Goal: Navigation & Orientation: Find specific page/section

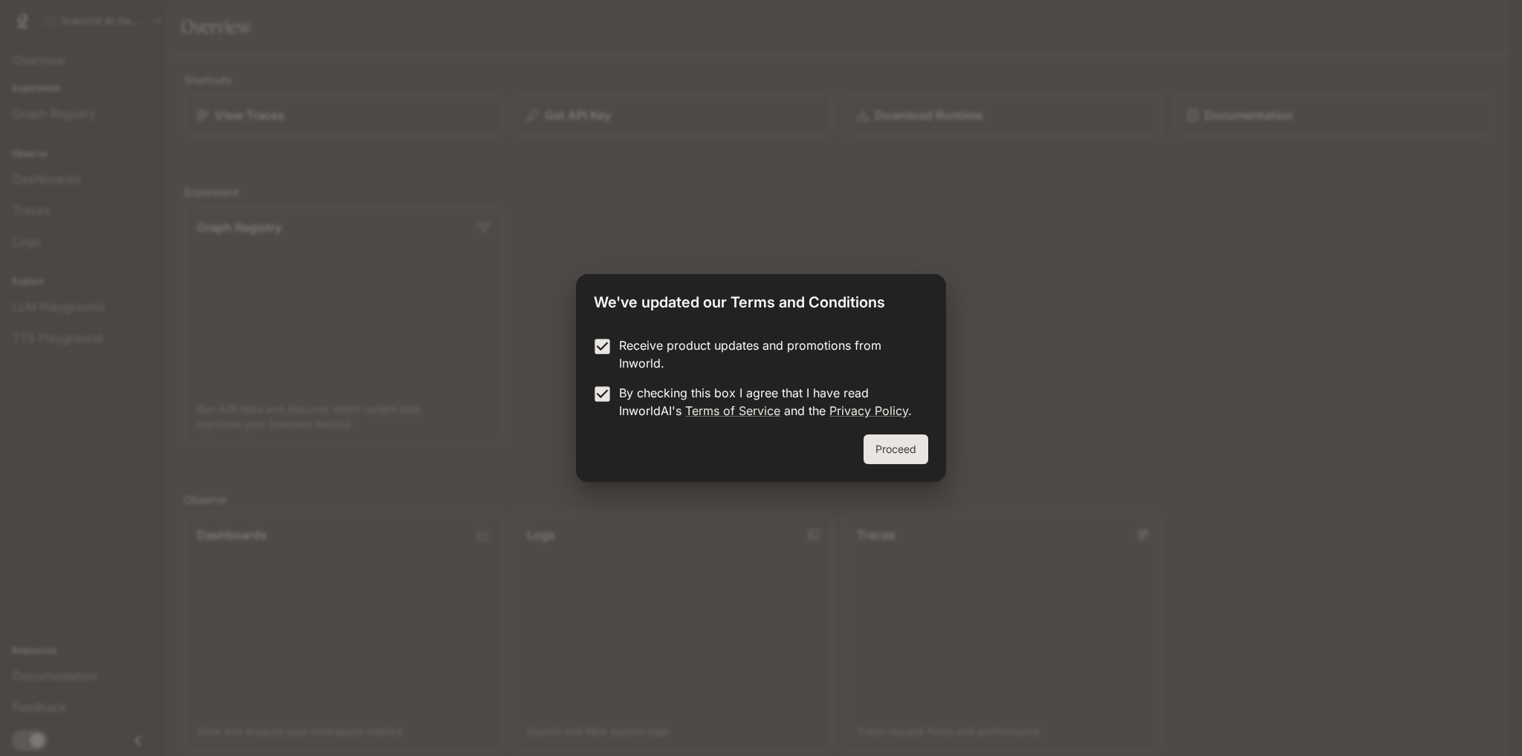
click at [895, 456] on button "Proceed" at bounding box center [895, 450] width 65 height 30
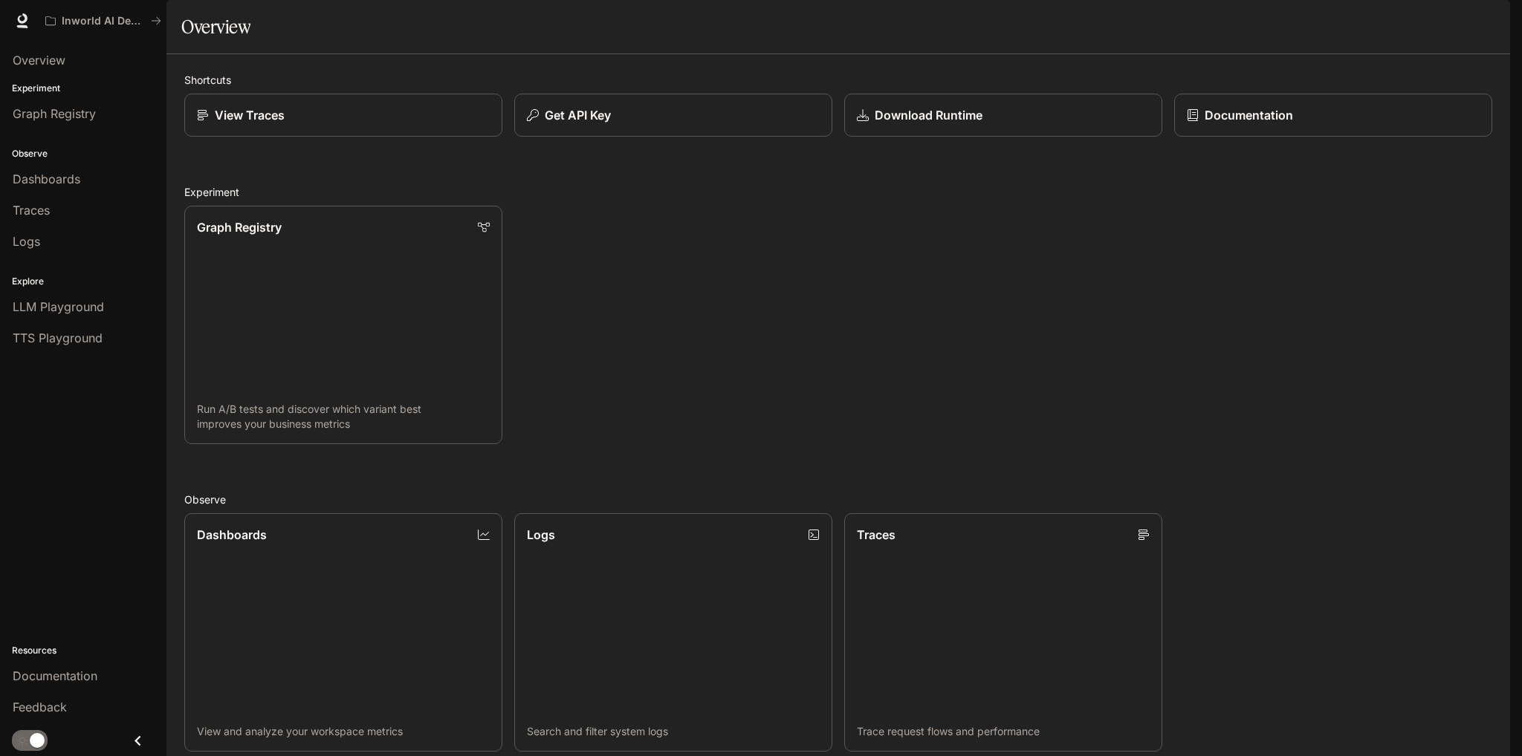
click at [818, 200] on h2 "Experiment" at bounding box center [838, 192] width 1308 height 16
click at [1273, 242] on div "Graph Registry Run A/B tests and discover which variant best improves your busi…" at bounding box center [832, 319] width 1320 height 250
click at [344, 236] on div "Graph Registry" at bounding box center [343, 227] width 296 height 18
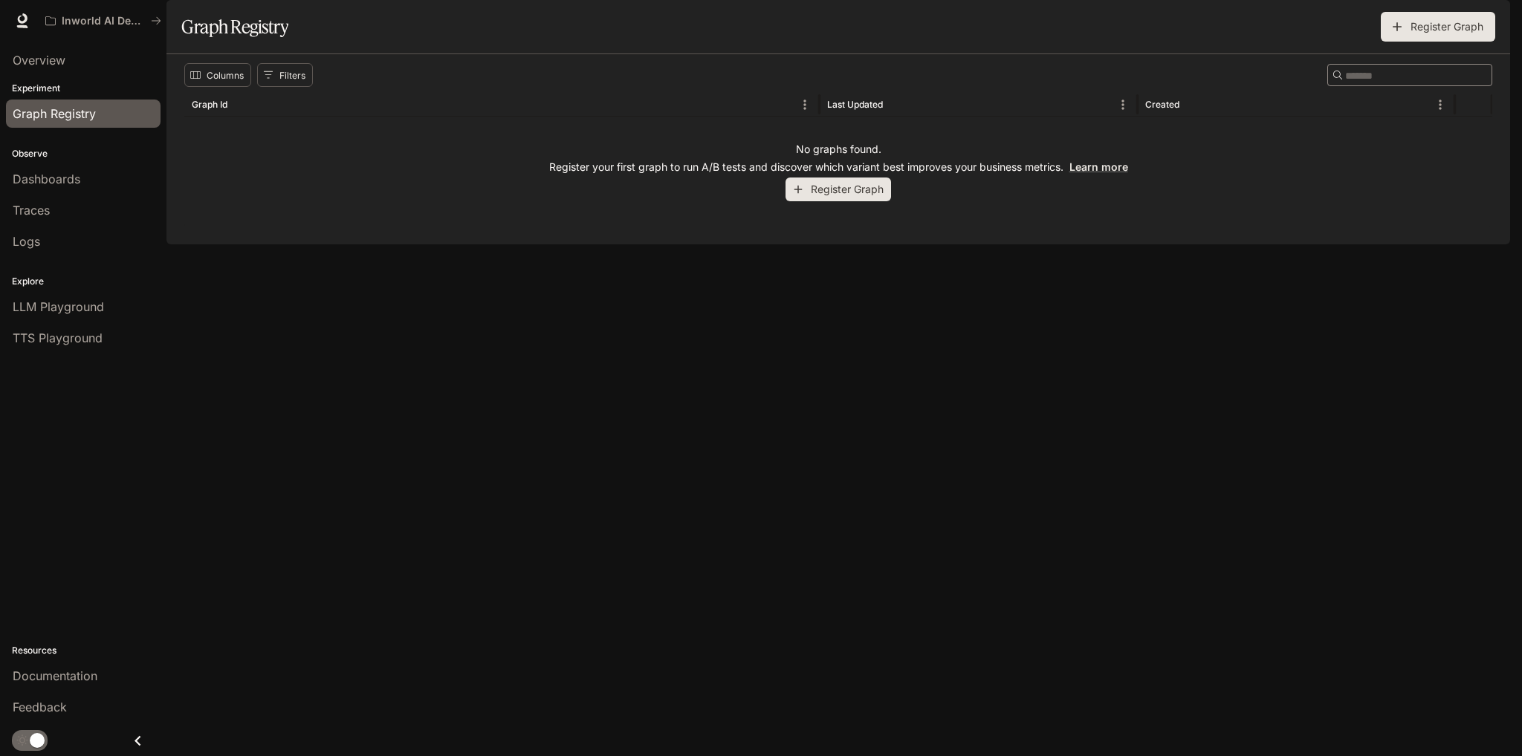
click at [831, 202] on button "Register Graph" at bounding box center [838, 190] width 106 height 25
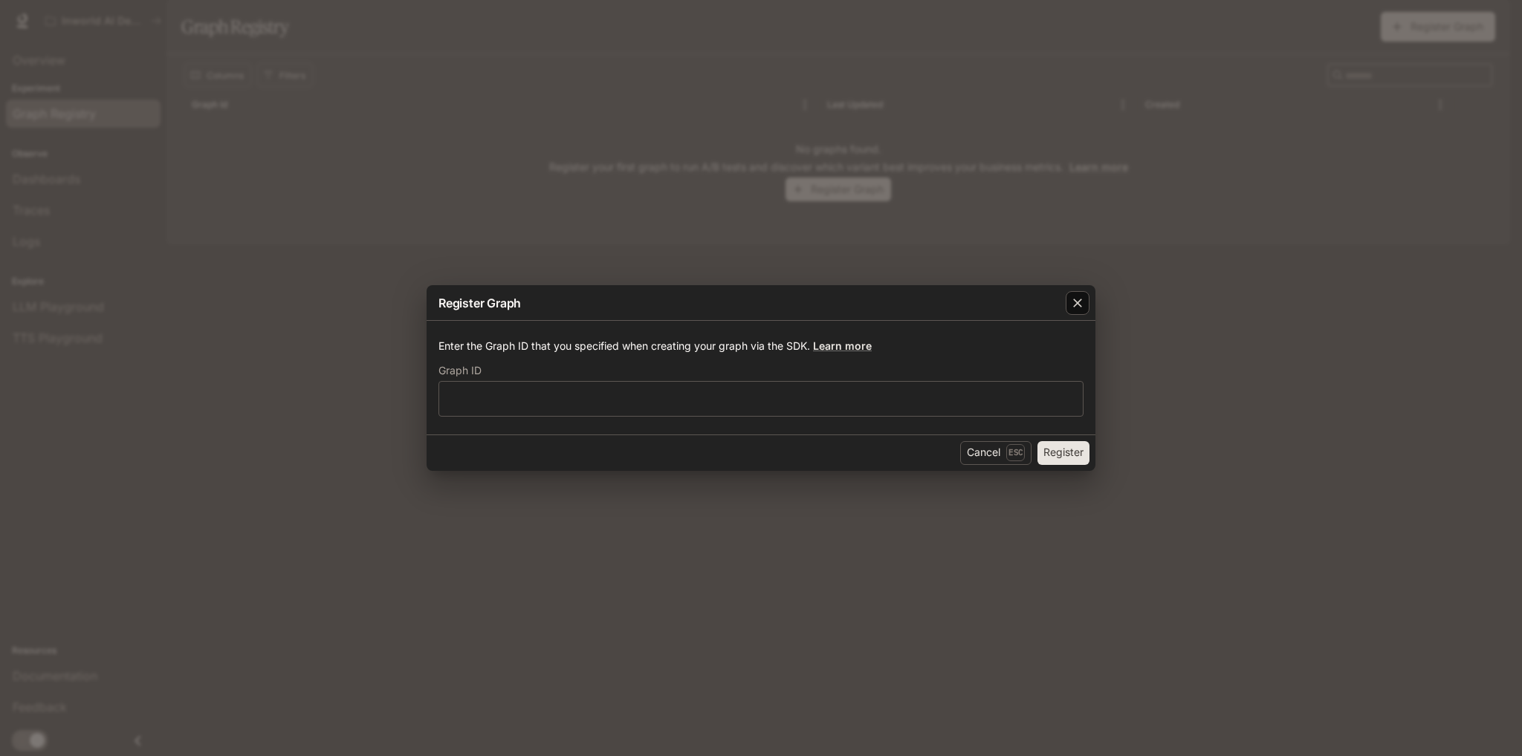
click at [1081, 305] on icon "button" at bounding box center [1077, 303] width 15 height 15
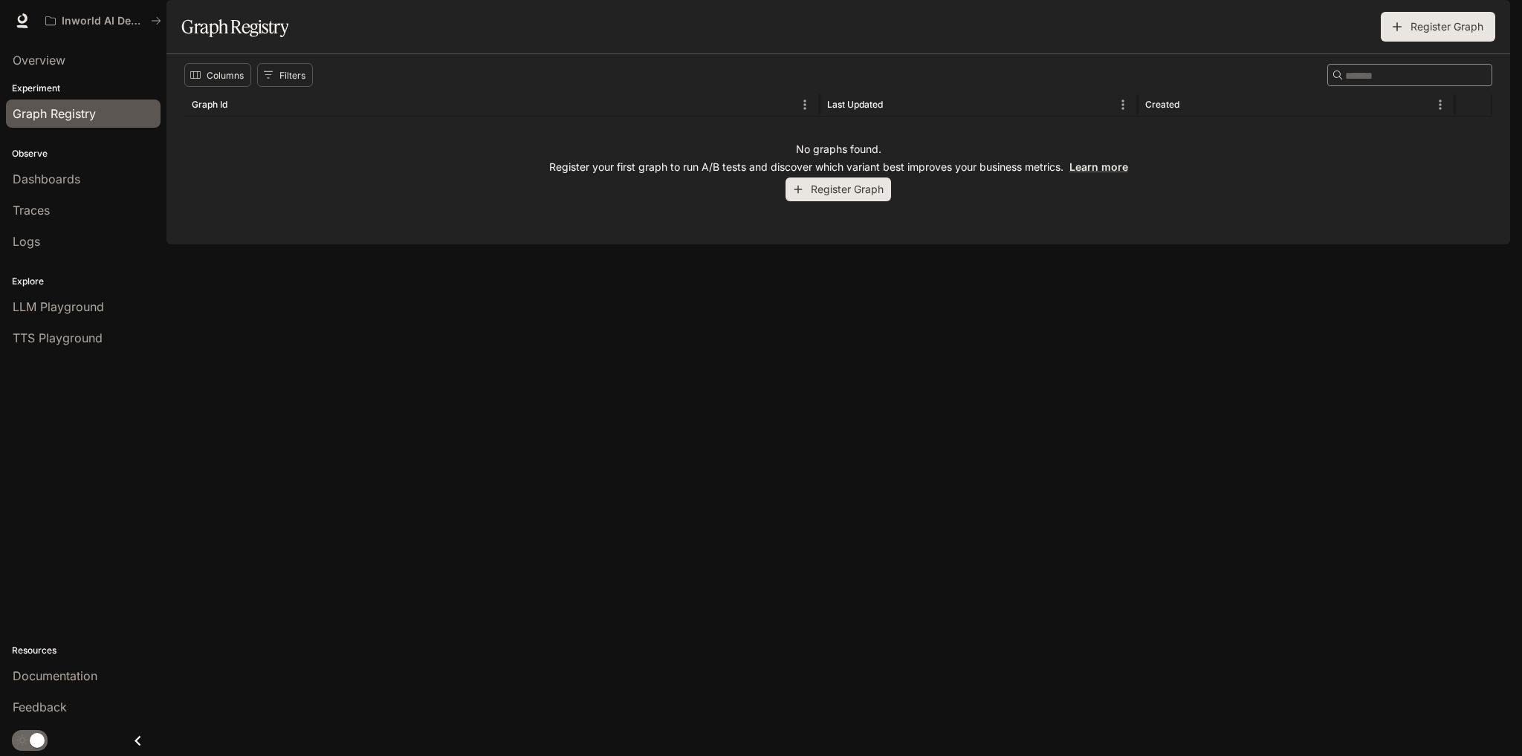
click at [329, 227] on div "No graphs found. Register your first graph to run A/B tests and discover which …" at bounding box center [838, 172] width 1308 height 110
click at [60, 90] on p "Experiment" at bounding box center [83, 88] width 166 height 13
click at [63, 79] on div "Experiment Graph Registry" at bounding box center [83, 106] width 166 height 54
click at [68, 59] on div "Overview" at bounding box center [83, 60] width 141 height 18
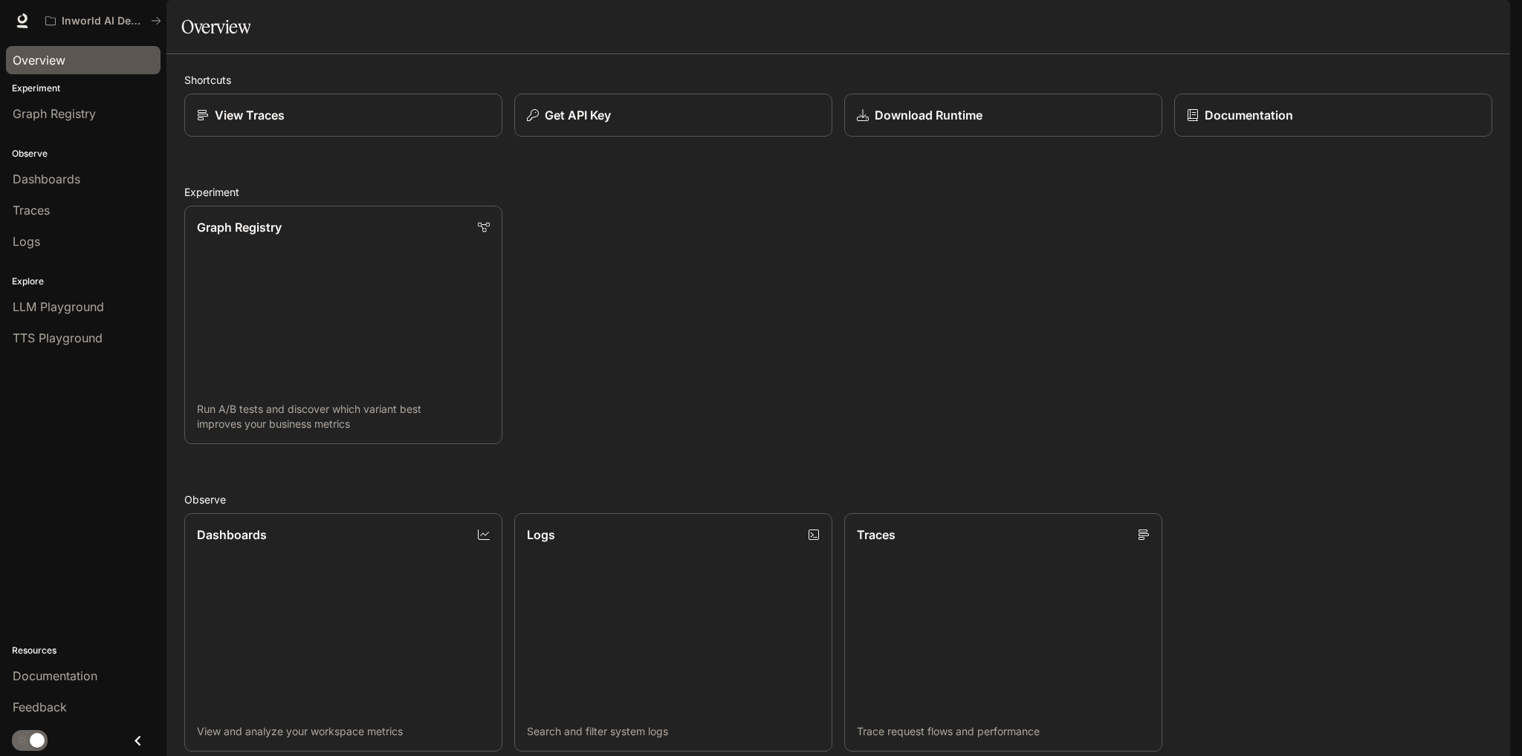
click at [45, 88] on p "Experiment" at bounding box center [83, 88] width 166 height 13
click at [377, 285] on link "Graph Registry Run A/B tests and discover which variant best improves your busi…" at bounding box center [343, 324] width 321 height 241
click at [72, 177] on span "Dashboards" at bounding box center [47, 179] width 68 height 18
